Goal: Task Accomplishment & Management: Use online tool/utility

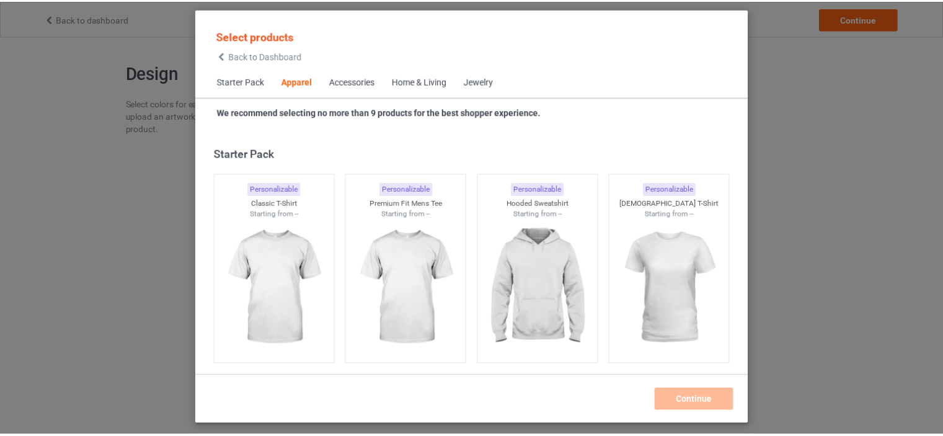
scroll to position [461, 0]
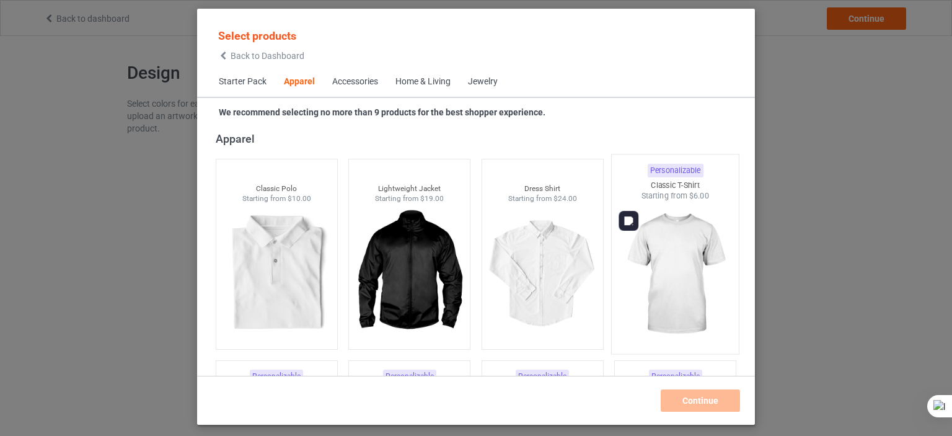
click at [676, 220] on img at bounding box center [675, 274] width 117 height 146
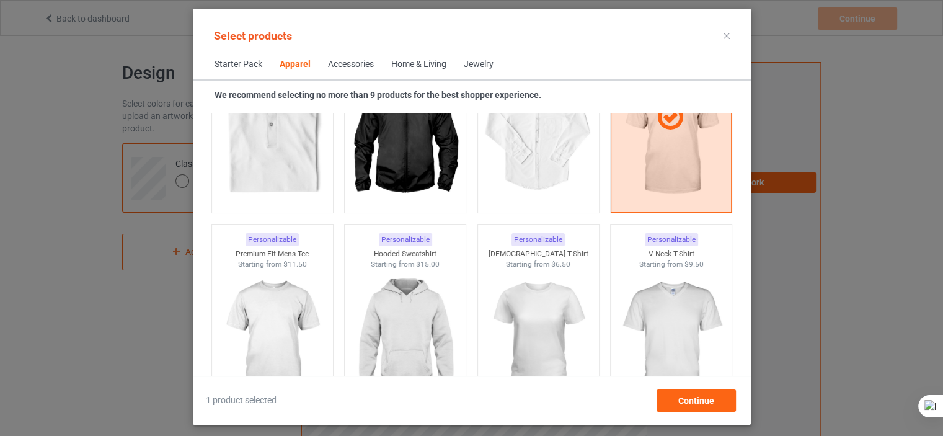
scroll to position [668, 0]
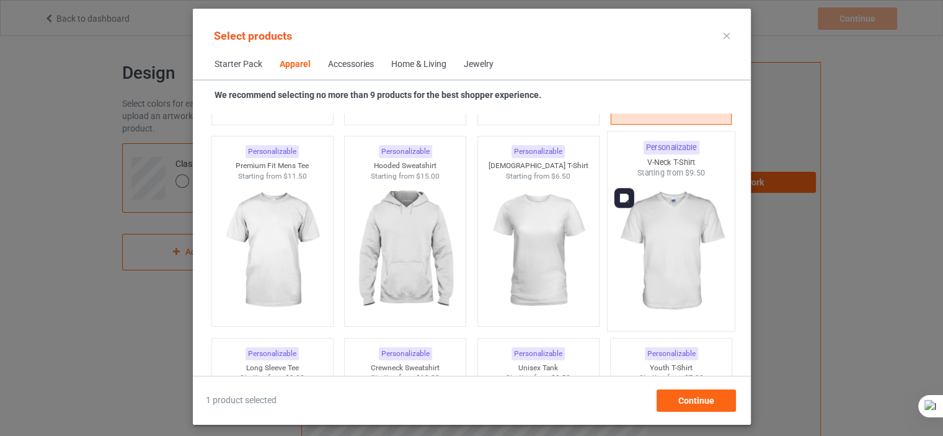
click at [652, 221] on img at bounding box center [670, 251] width 117 height 146
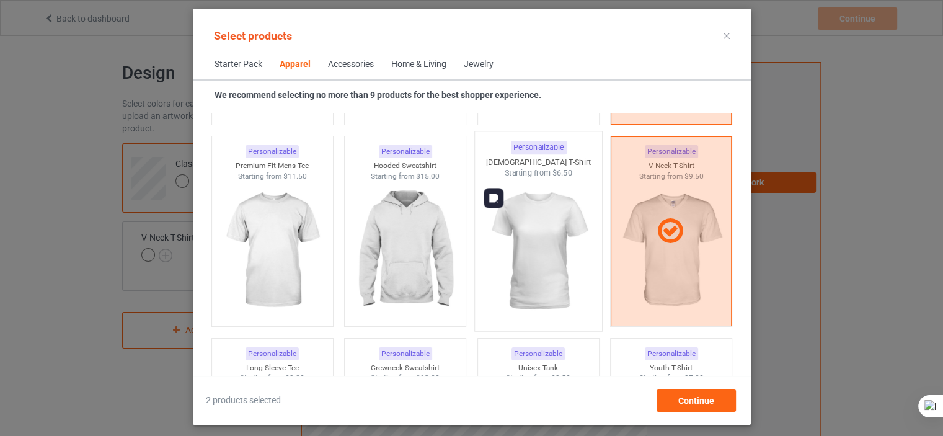
click at [533, 237] on img at bounding box center [538, 251] width 117 height 146
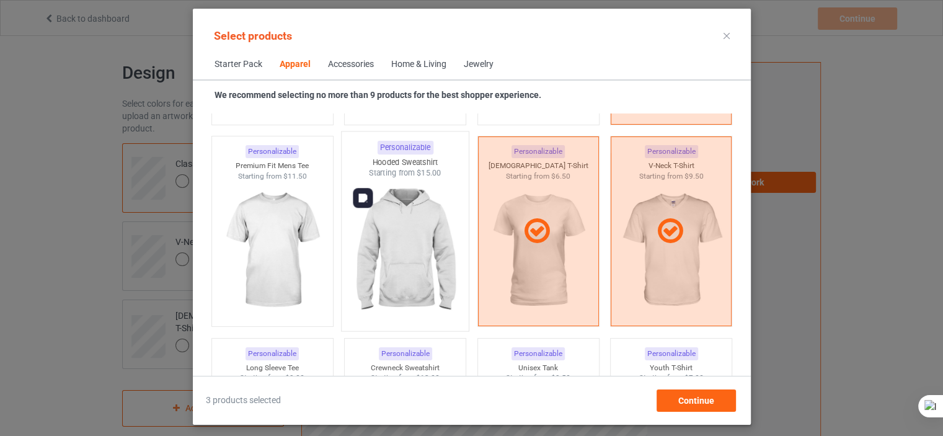
click at [452, 236] on img at bounding box center [404, 251] width 117 height 146
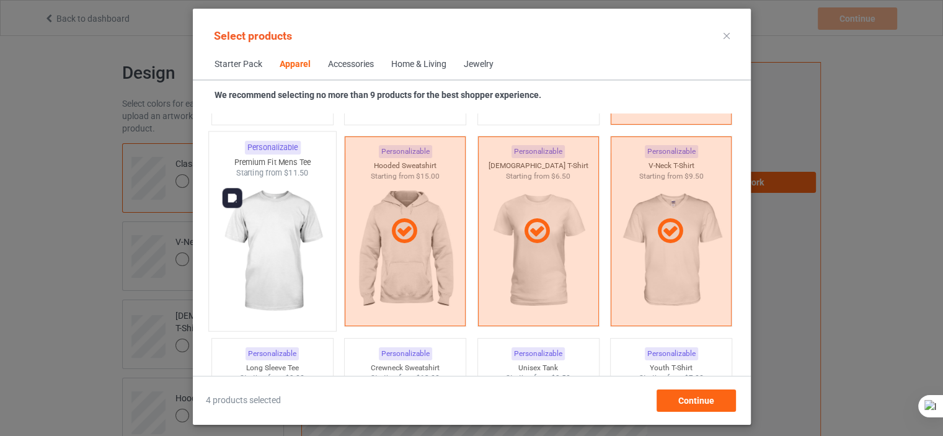
click at [314, 227] on img at bounding box center [272, 251] width 117 height 146
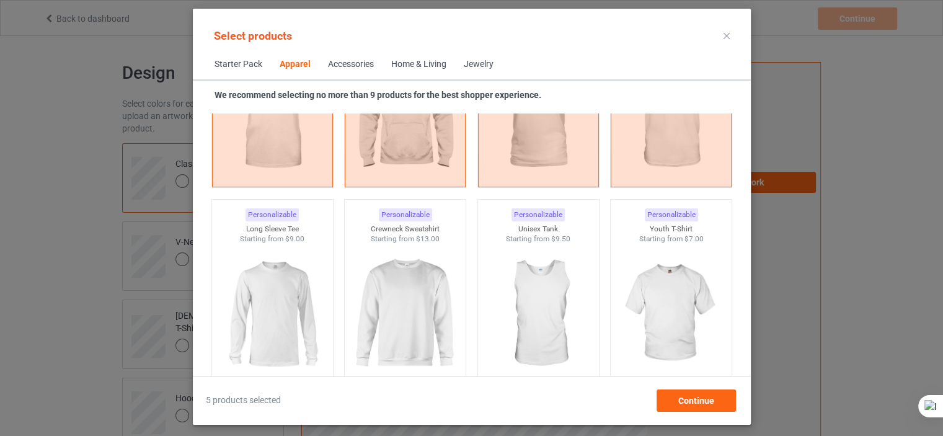
scroll to position [817, 0]
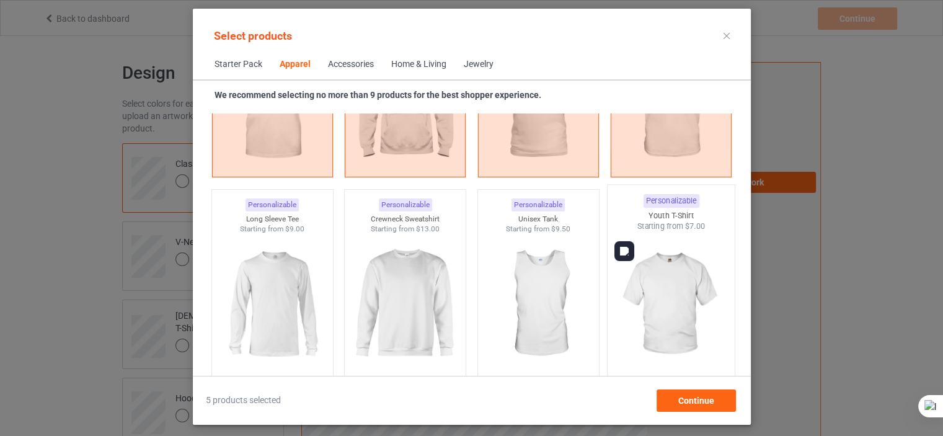
click at [692, 332] on img at bounding box center [670, 305] width 117 height 146
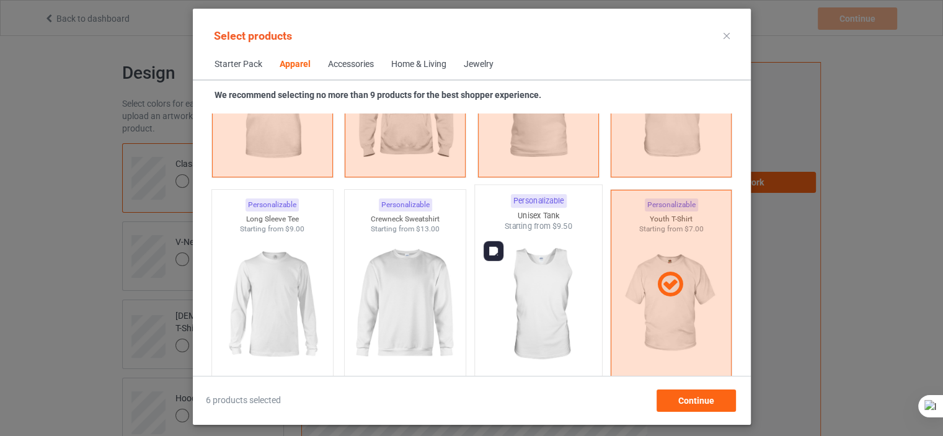
click at [524, 289] on img at bounding box center [538, 305] width 117 height 146
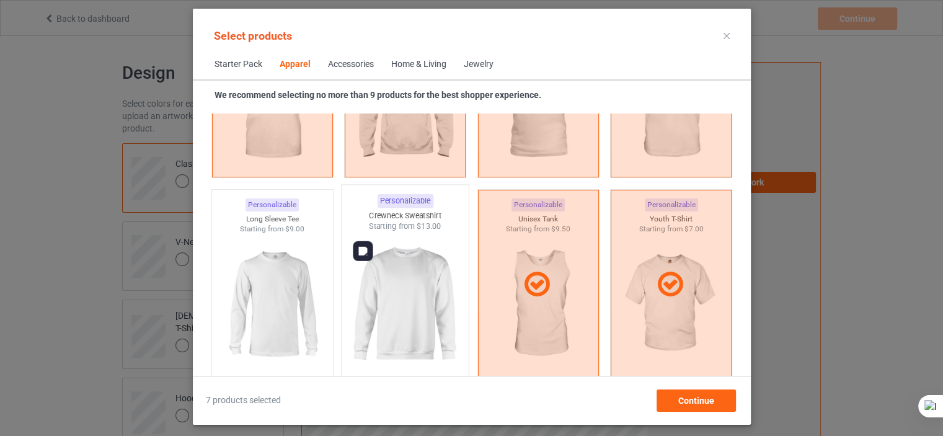
click at [415, 286] on img at bounding box center [404, 305] width 117 height 146
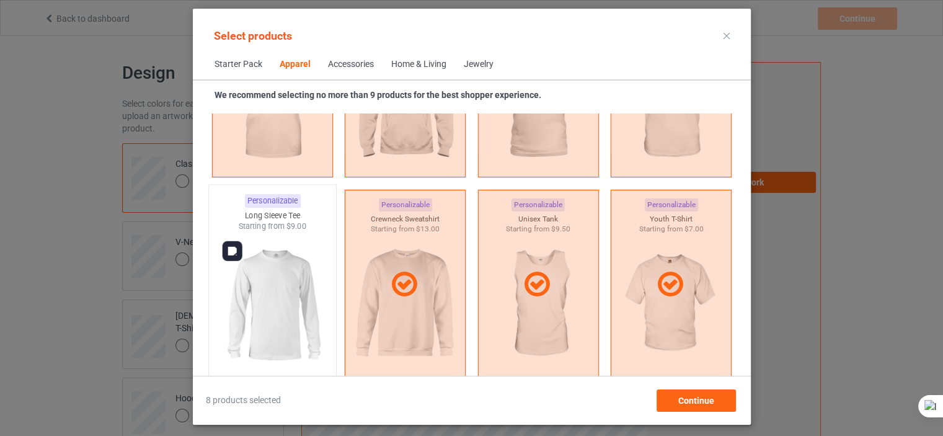
click at [307, 270] on img at bounding box center [272, 305] width 117 height 146
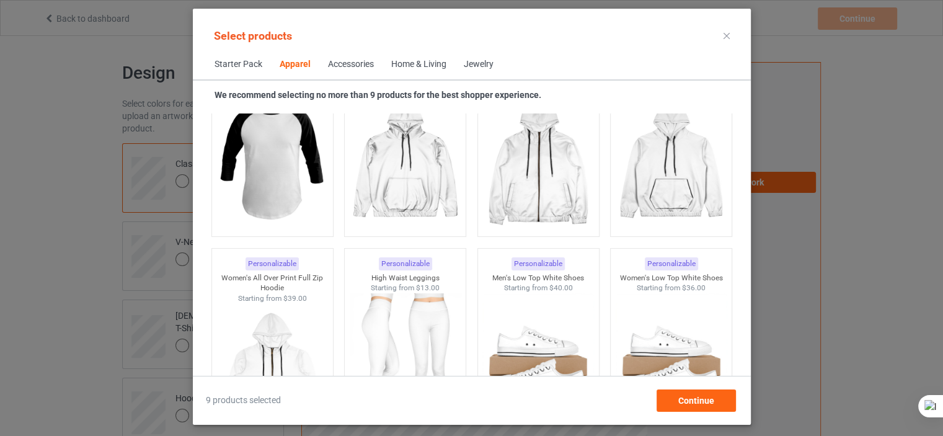
scroll to position [1103, 0]
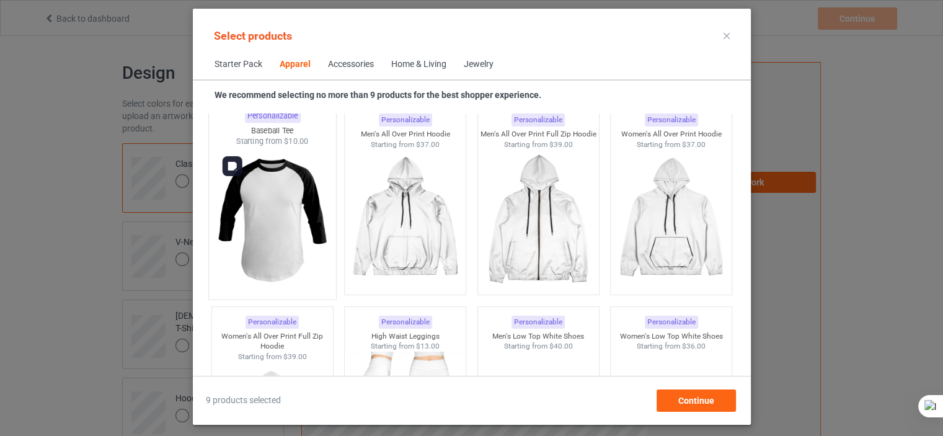
click at [287, 162] on img at bounding box center [272, 220] width 117 height 146
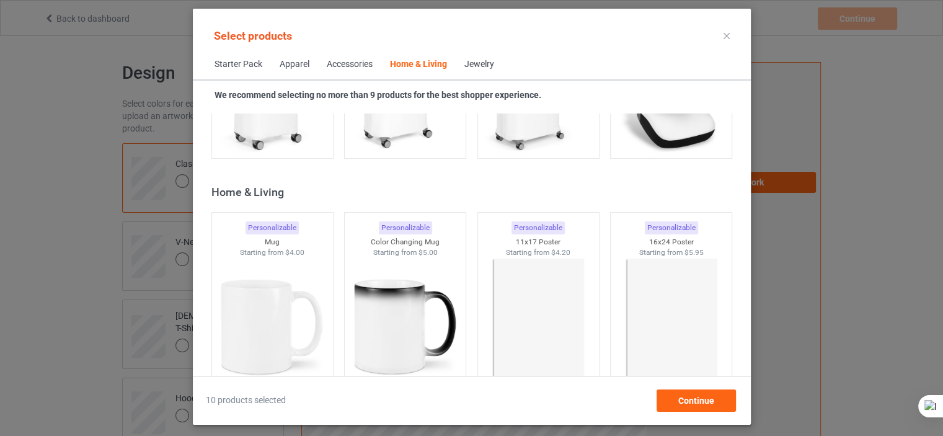
scroll to position [5664, 0]
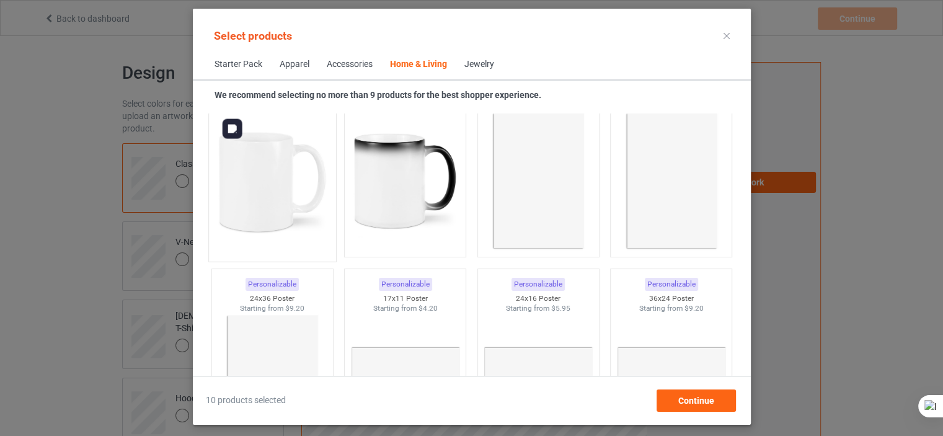
click at [277, 188] on img at bounding box center [272, 182] width 117 height 146
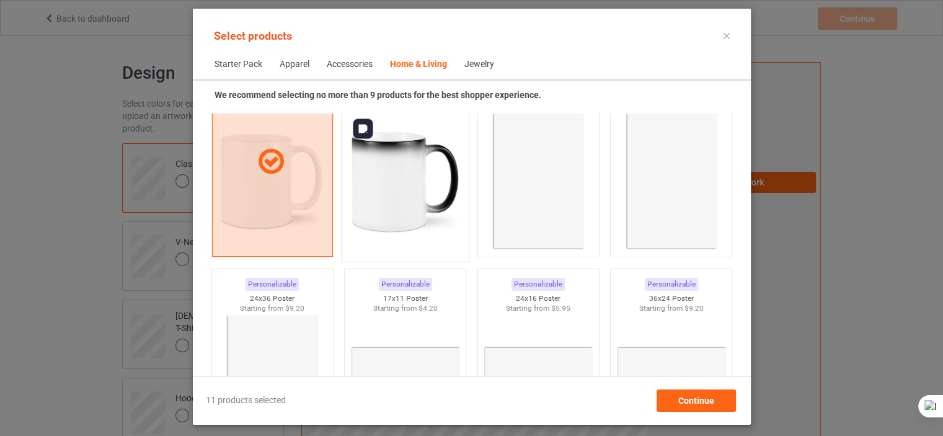
click at [379, 175] on img at bounding box center [404, 182] width 117 height 146
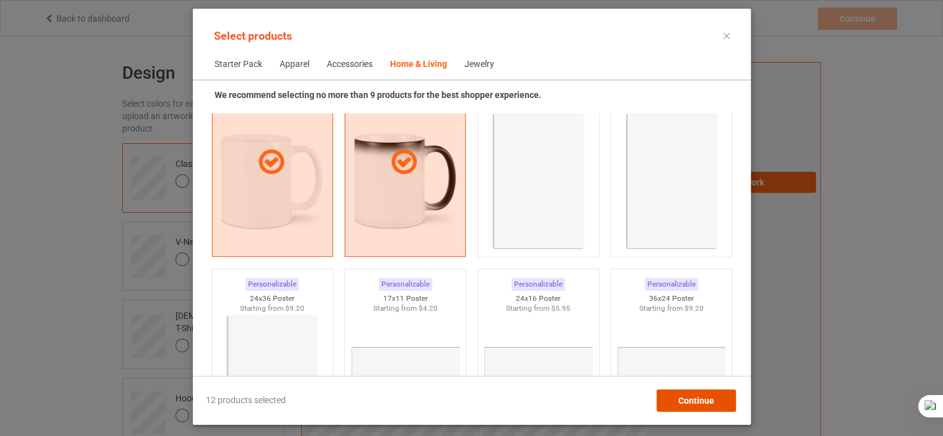
click at [694, 402] on span "Continue" at bounding box center [695, 400] width 36 height 10
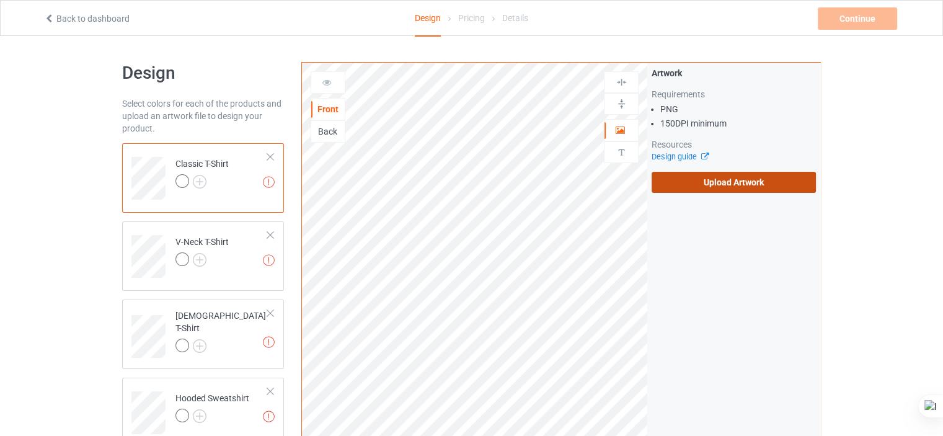
click at [707, 187] on label "Upload Artwork" at bounding box center [733, 182] width 164 height 21
click at [0, 0] on input "Upload Artwork" at bounding box center [0, 0] width 0 height 0
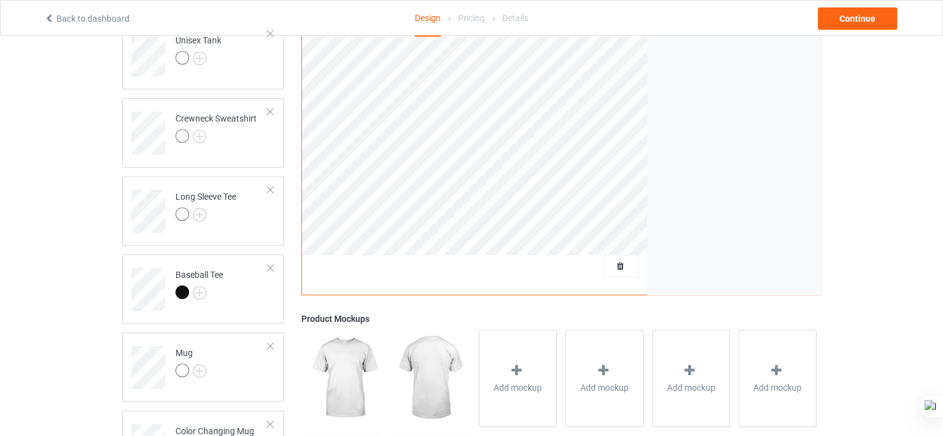
scroll to position [645, 0]
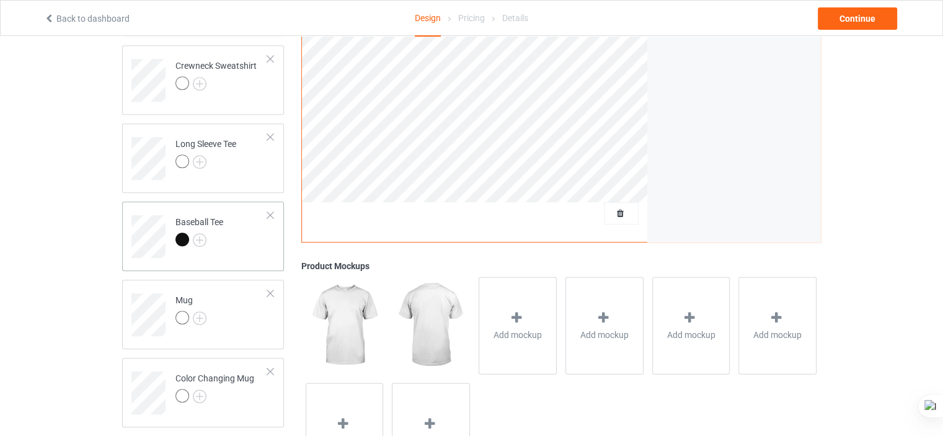
click at [243, 256] on td "Baseball Tee" at bounding box center [222, 231] width 106 height 51
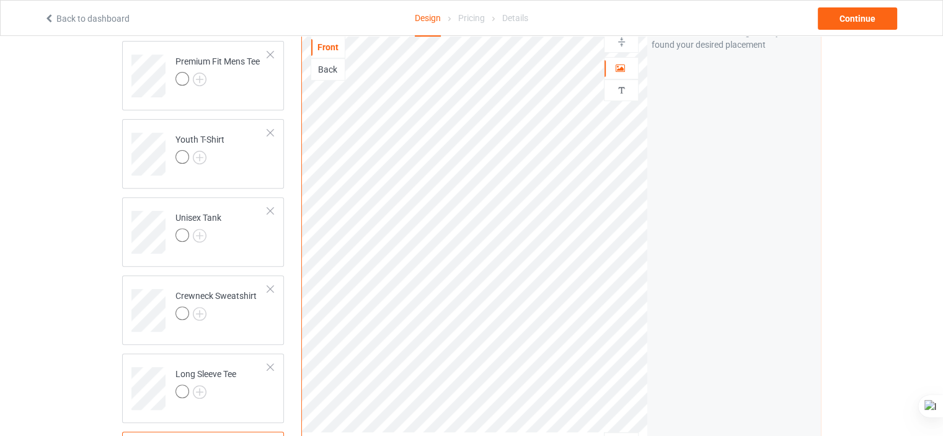
scroll to position [719, 0]
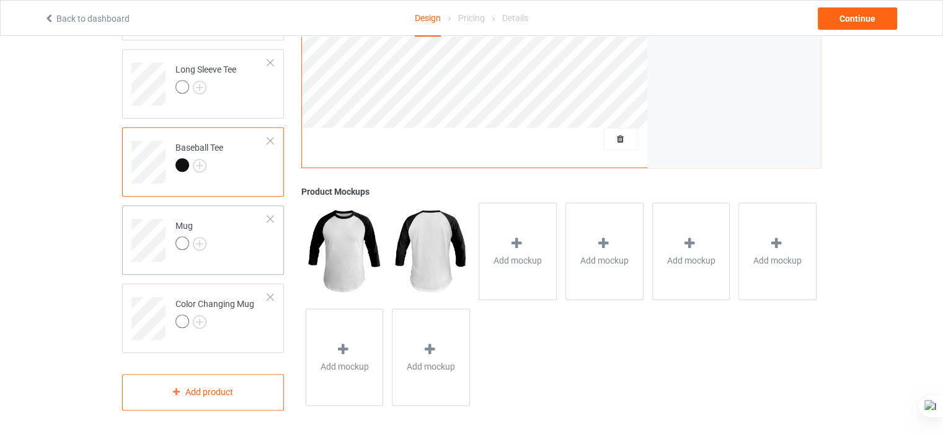
click at [226, 241] on td "Mug" at bounding box center [222, 235] width 106 height 51
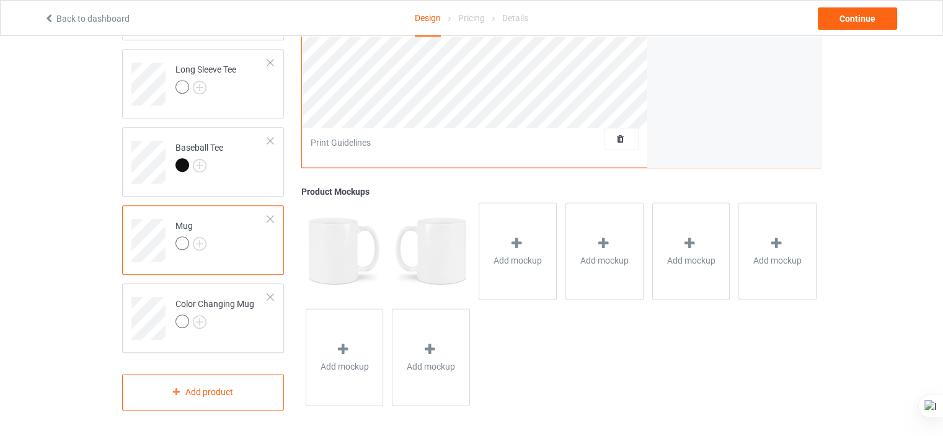
scroll to position [338, 0]
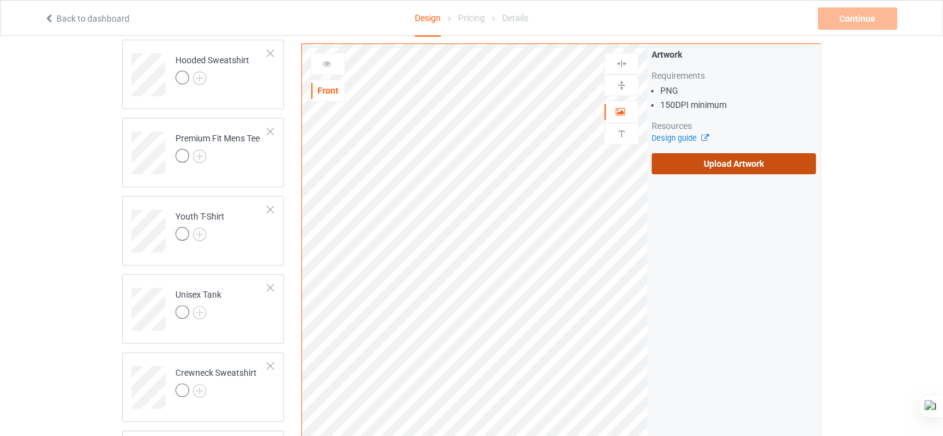
click at [679, 170] on label "Upload Artwork" at bounding box center [733, 163] width 164 height 21
click at [0, 0] on input "Upload Artwork" at bounding box center [0, 0] width 0 height 0
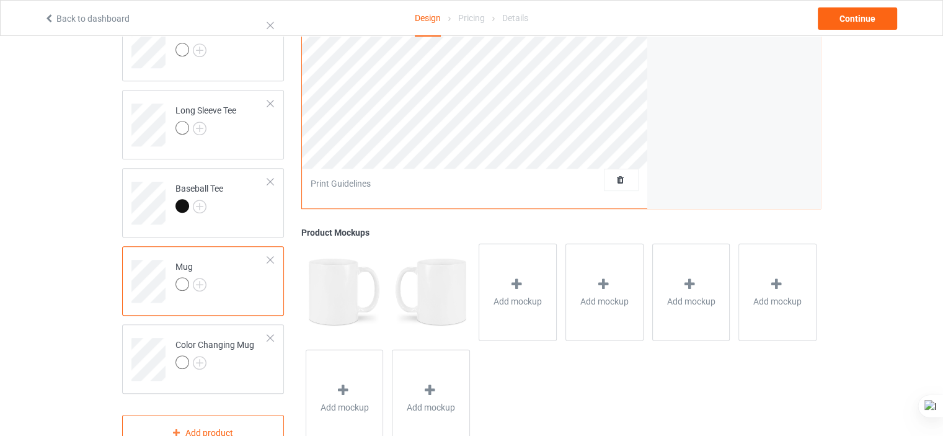
scroll to position [719, 0]
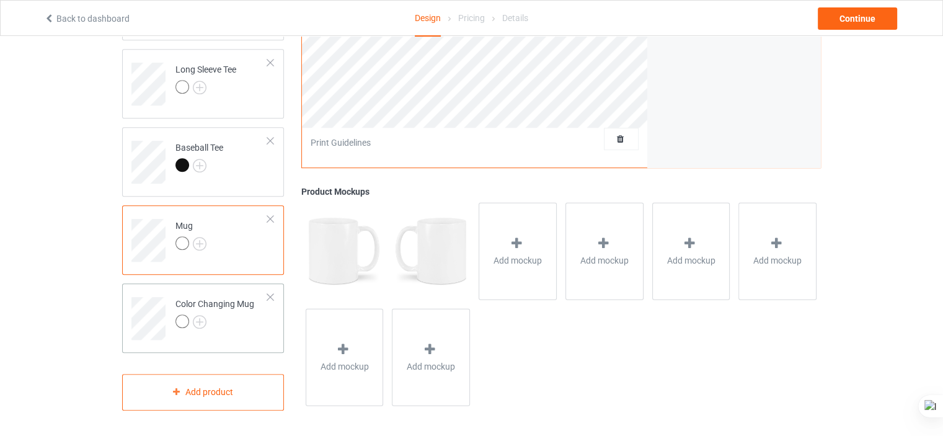
click at [249, 334] on td "Color Changing Mug" at bounding box center [222, 313] width 106 height 51
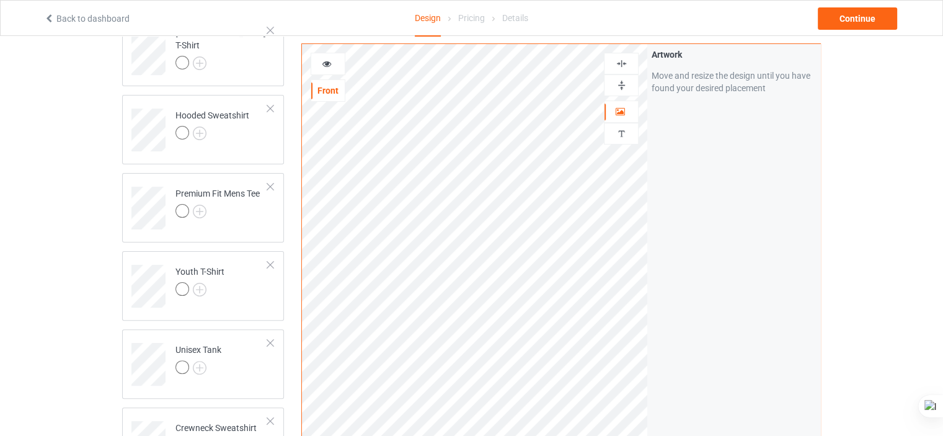
scroll to position [278, 0]
click at [328, 65] on icon at bounding box center [327, 62] width 11 height 9
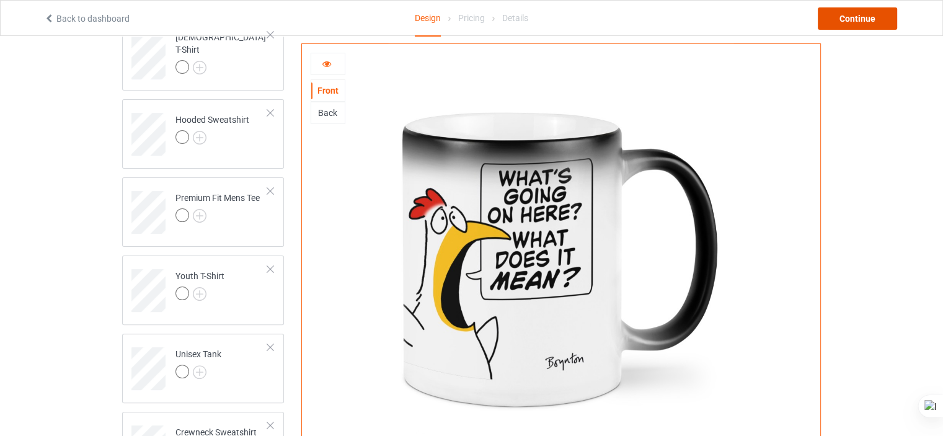
click at [854, 14] on div "Continue" at bounding box center [857, 18] width 79 height 22
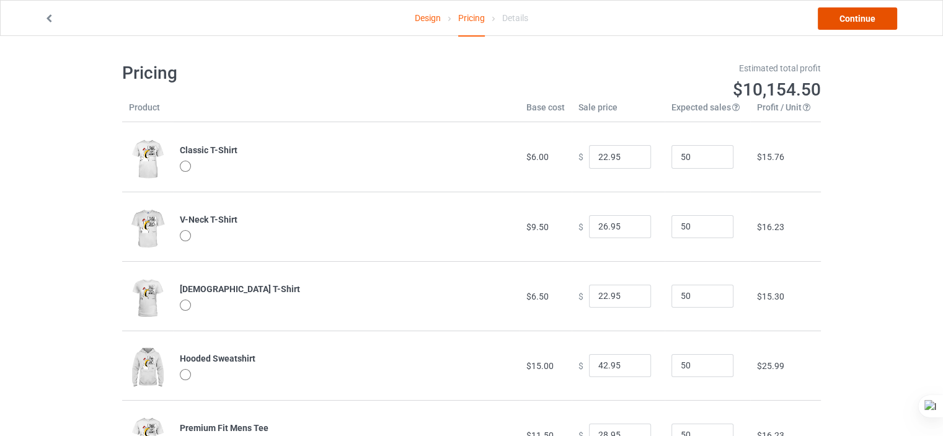
click at [841, 19] on link "Continue" at bounding box center [857, 18] width 79 height 22
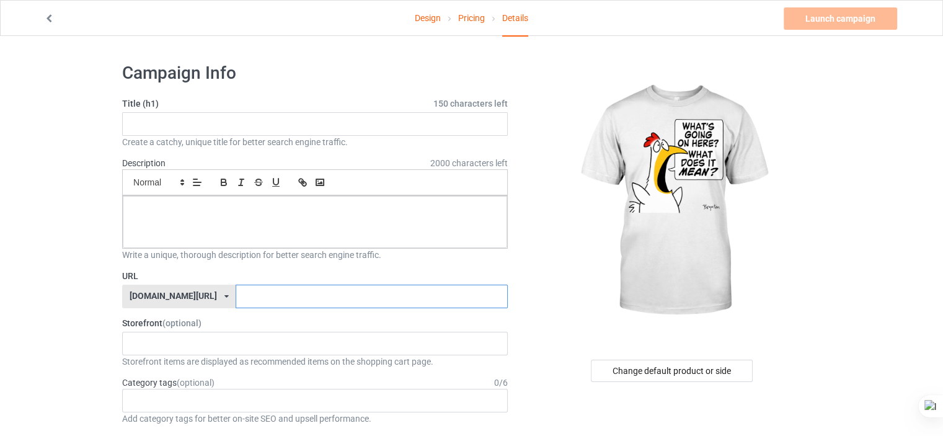
click at [296, 302] on input "text" at bounding box center [371, 296] width 271 height 24
paste input "whats_going_on_here_nervous_chicken"
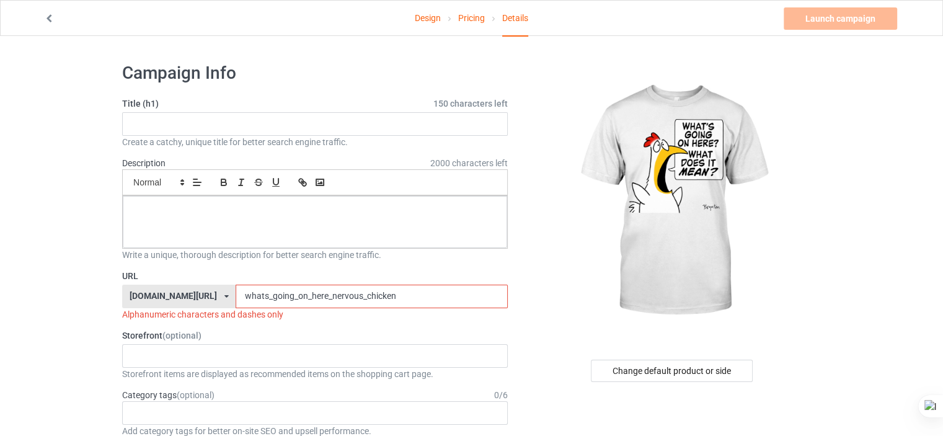
click at [332, 299] on input "whats_going_on_here_nervous_chicken" at bounding box center [371, 296] width 271 height 24
click at [294, 297] on input "whats_going_on_here_nervous-chicken" at bounding box center [371, 296] width 271 height 24
click at [278, 297] on input "whats_going_on_here-nervous-chicken" at bounding box center [371, 296] width 271 height 24
click at [265, 298] on input "whats_going_on-here-nervous-chicken" at bounding box center [371, 296] width 271 height 24
click at [237, 301] on input "whats_going-on-here-nervous-chicken" at bounding box center [371, 296] width 271 height 24
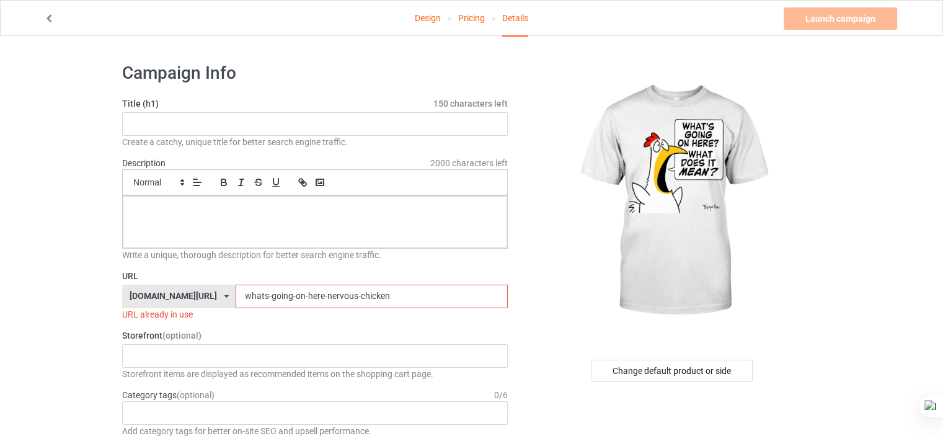
click at [356, 295] on input "whats-going-on-here-nervous-chicken" at bounding box center [371, 296] width 271 height 24
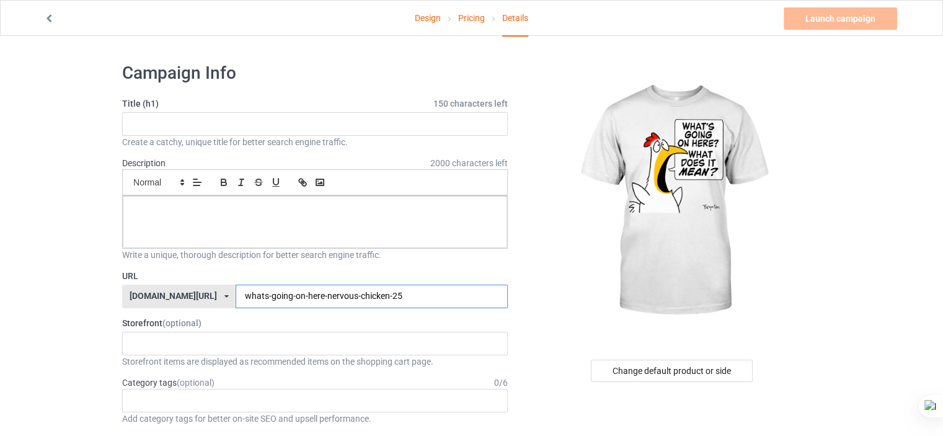
type input "whats-going-on-here-nervous-chicken-25"
click at [314, 237] on div at bounding box center [315, 222] width 384 height 52
click at [293, 113] on input "text" at bounding box center [315, 124] width 386 height 24
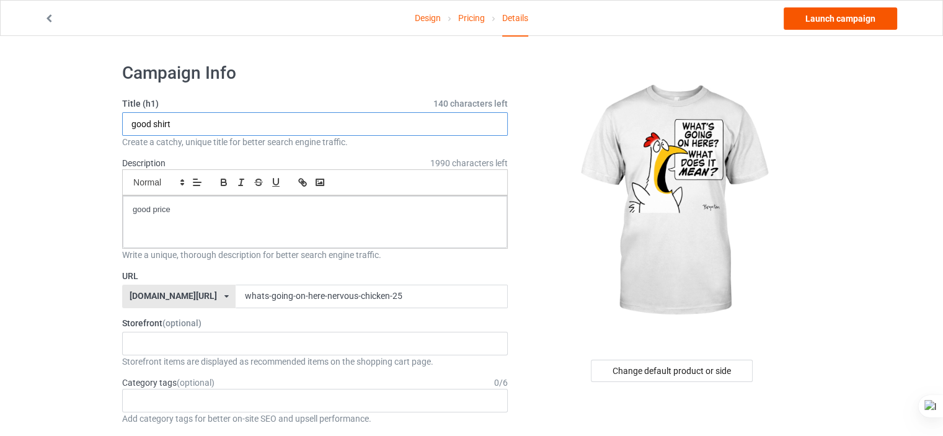
type input "good shirt"
click at [838, 19] on link "Launch campaign" at bounding box center [839, 18] width 113 height 22
